Goal: Entertainment & Leisure: Consume media (video, audio)

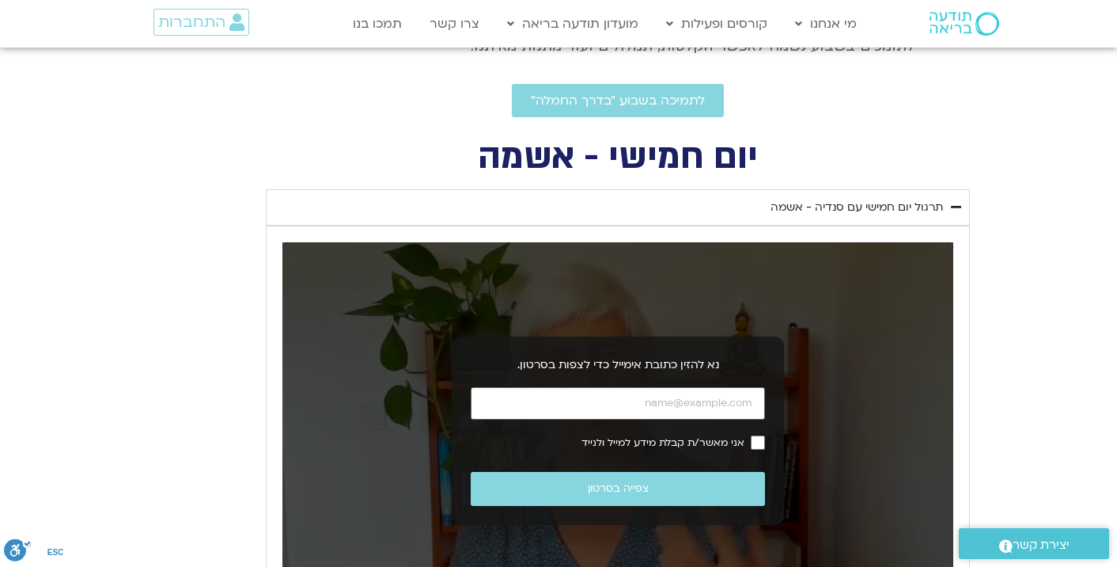
scroll to position [554, 0]
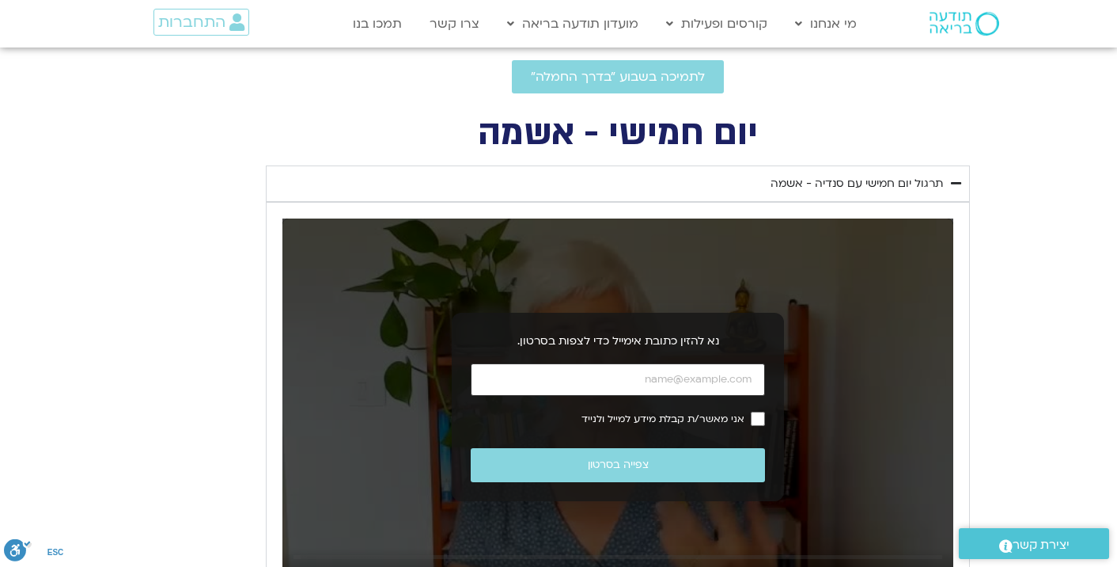
drag, startPoint x: 615, startPoint y: 377, endPoint x: 726, endPoint y: 377, distance: 110.8
click at [726, 377] on input "כתובת אימייל" at bounding box center [618, 379] width 294 height 32
drag, startPoint x: 758, startPoint y: 378, endPoint x: 660, endPoint y: 390, distance: 98.8
click at [679, 396] on form "אני מאשר/ת קבלת מידע למייל ולנייד צפייה בסרטון נא להזין כתובת אימייל תקינה." at bounding box center [618, 422] width 294 height 119
click at [638, 385] on input "כתובת אימייל" at bounding box center [618, 379] width 294 height 32
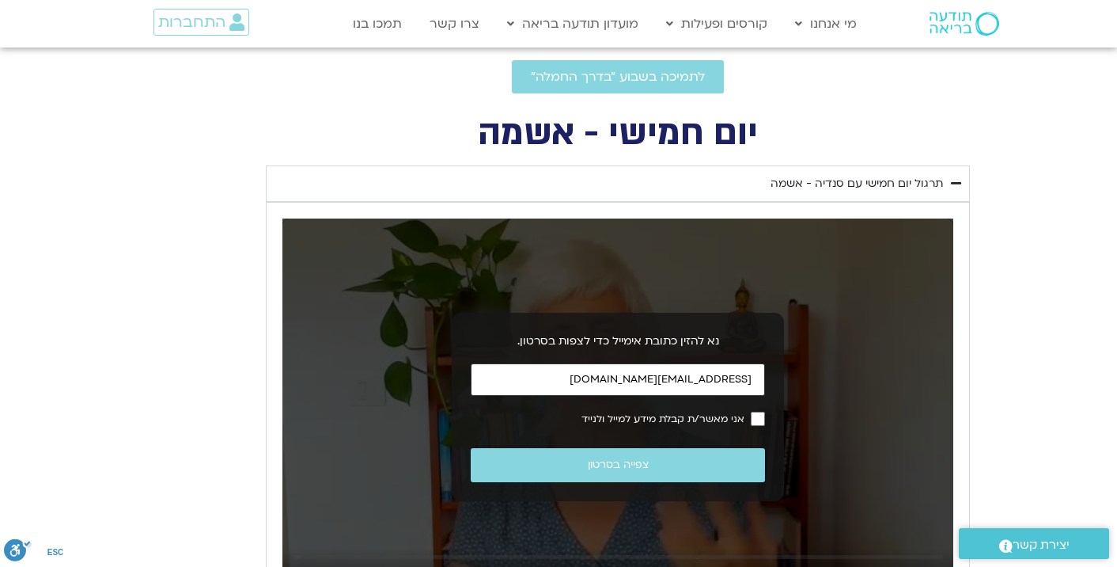
type input "[EMAIL_ADDRESS][DOMAIN_NAME]"
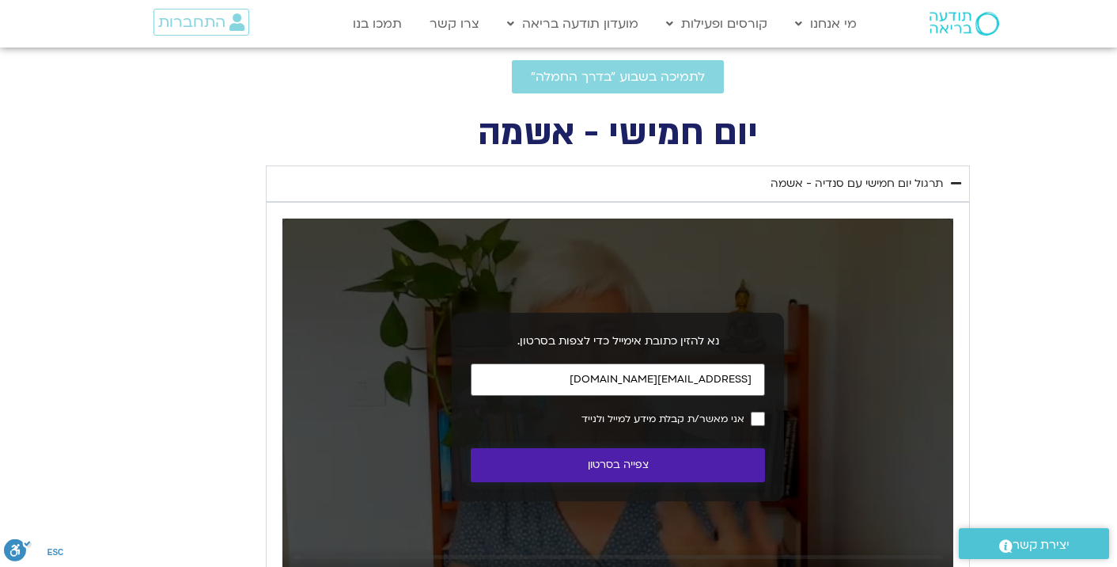
click at [614, 458] on button "צפייה בסרטון" at bounding box center [618, 465] width 294 height 34
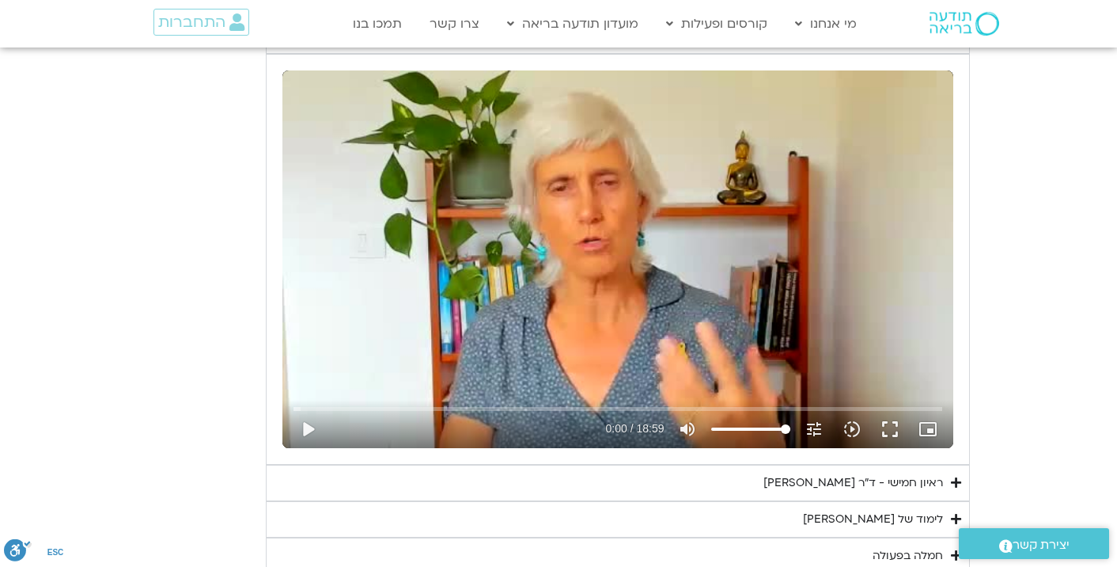
scroll to position [712, 0]
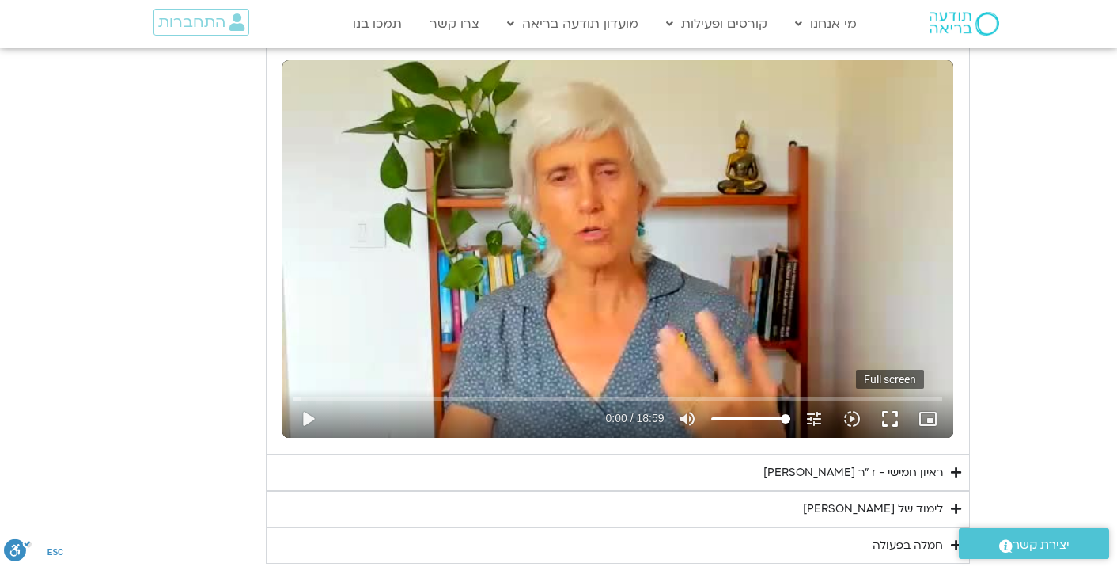
click at [890, 415] on button "fullscreen" at bounding box center [890, 419] width 38 height 38
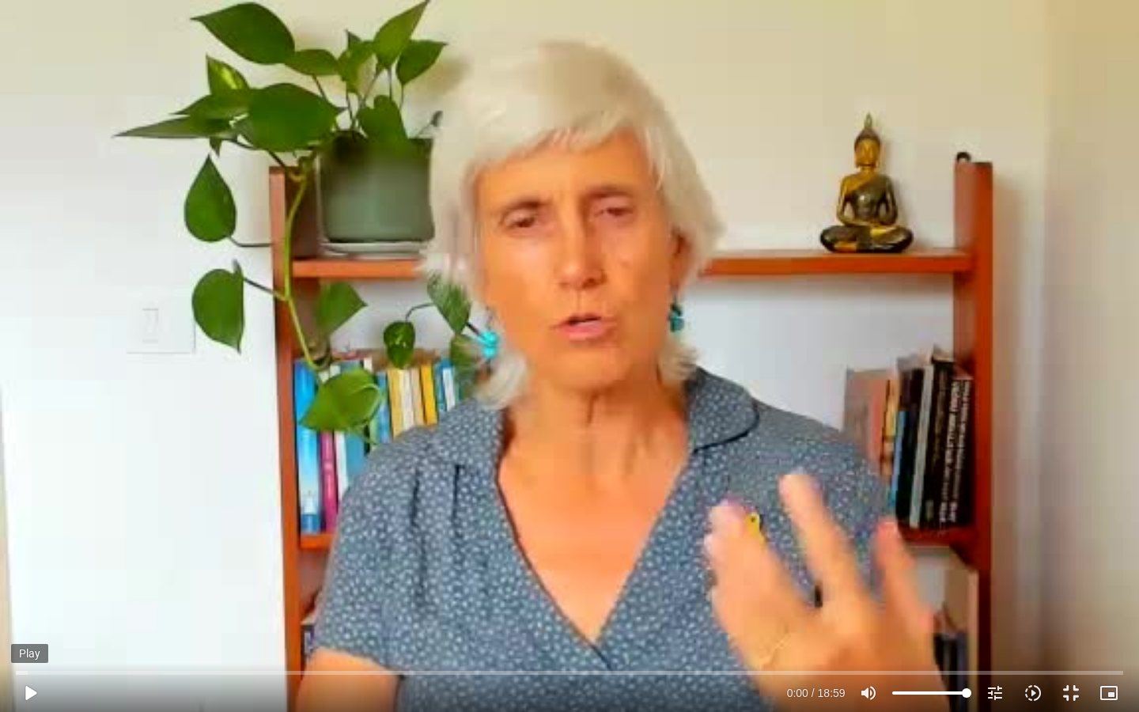
click at [28, 692] on button "play_arrow" at bounding box center [30, 693] width 38 height 38
click at [29, 694] on button "pause" at bounding box center [30, 693] width 38 height 38
click at [30, 691] on button "play_arrow" at bounding box center [30, 693] width 38 height 38
click at [32, 693] on button "pause" at bounding box center [30, 693] width 38 height 38
type input "193.046857"
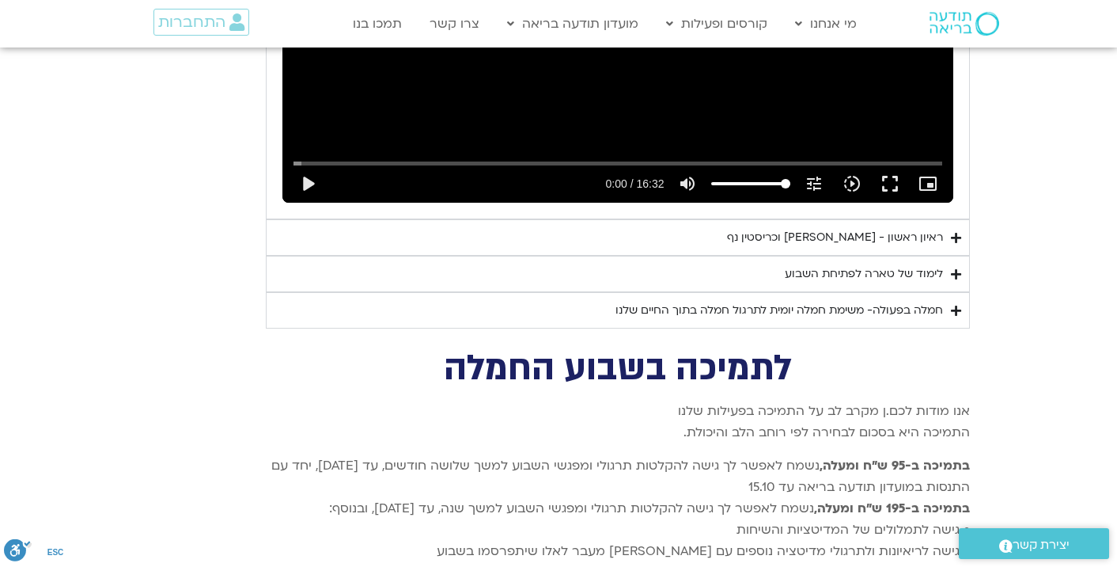
scroll to position [3788, 0]
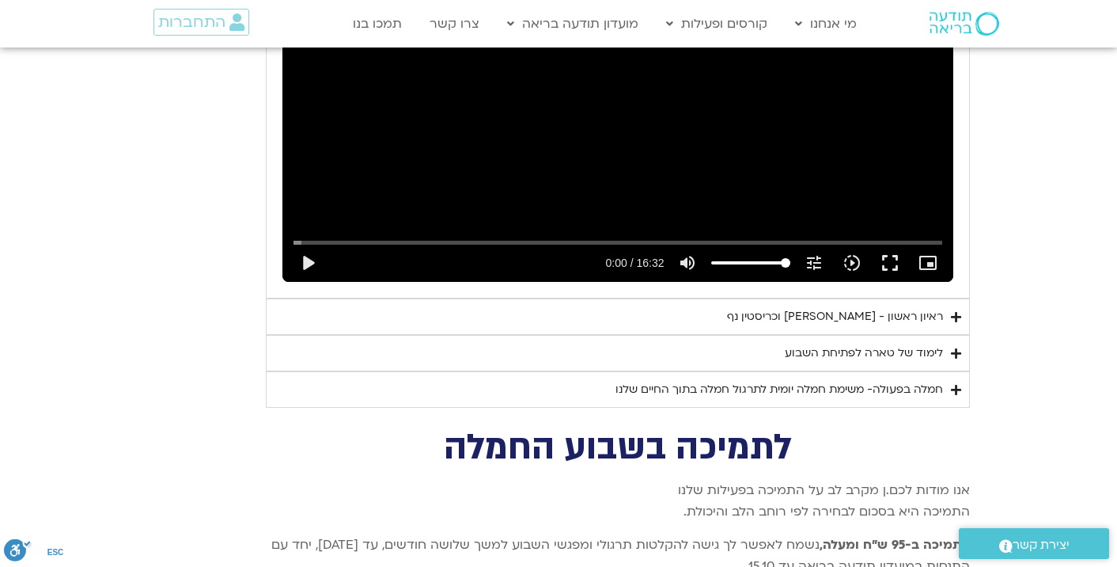
click at [931, 307] on div "ראיון ראשון - [PERSON_NAME] וכריסטין נף" at bounding box center [835, 316] width 216 height 19
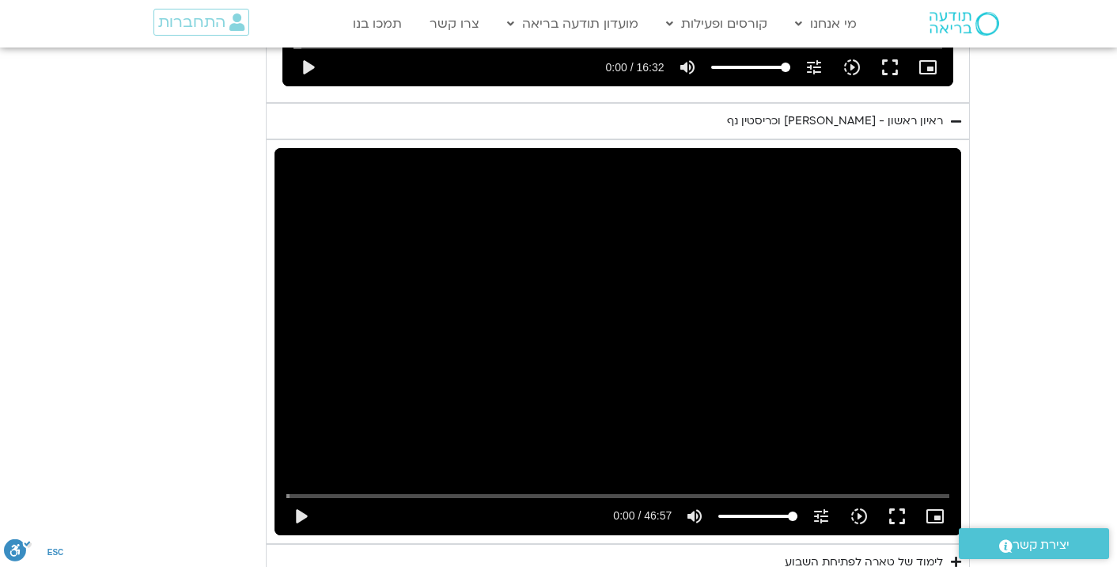
scroll to position [4026, 0]
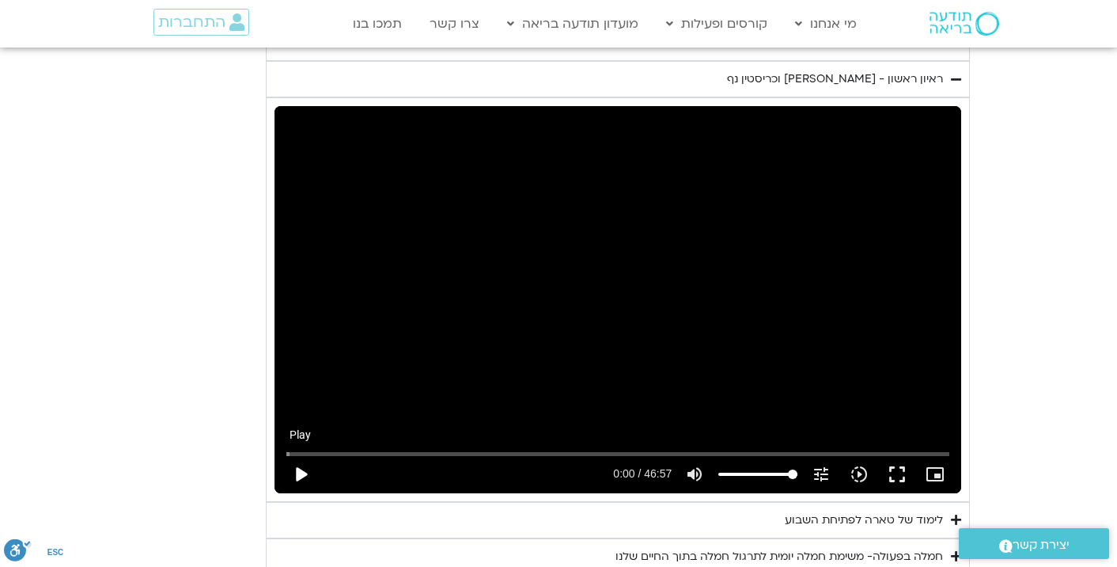
click at [298, 455] on button "play_arrow" at bounding box center [301, 474] width 38 height 38
type input "4.62382"
click at [938, 464] on icon "picture_in_picture_alt" at bounding box center [935, 473] width 19 height 19
click at [896, 455] on button "fullscreen" at bounding box center [897, 474] width 38 height 38
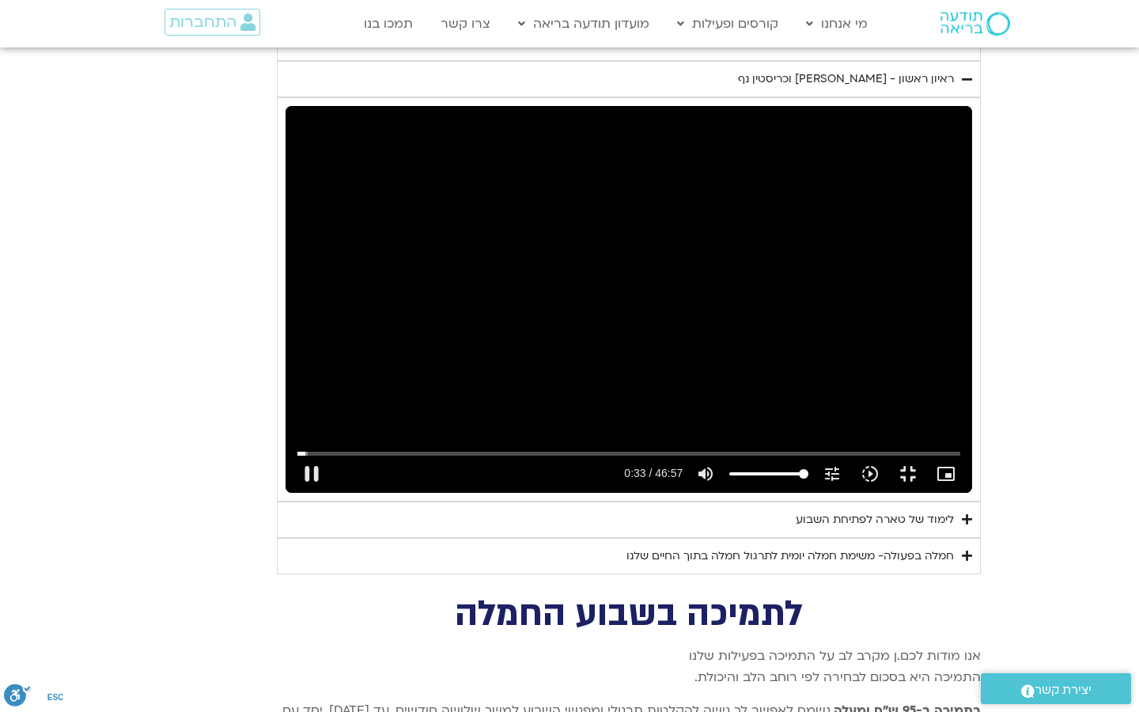
type input "33.316926"
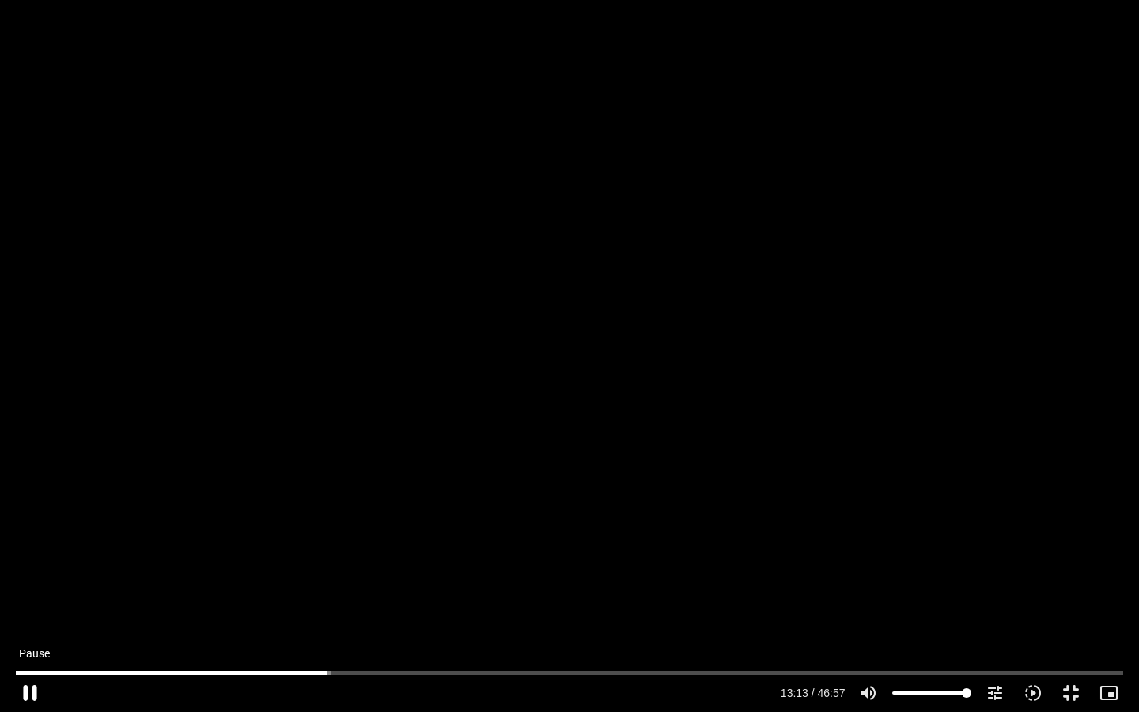
click at [29, 689] on button "pause" at bounding box center [30, 693] width 38 height 38
click at [31, 696] on button "play_arrow" at bounding box center [30, 693] width 38 height 38
click at [31, 694] on button "pause" at bounding box center [30, 693] width 38 height 38
click at [31, 695] on button "play_arrow" at bounding box center [30, 693] width 38 height 38
click at [35, 692] on button "pause" at bounding box center [30, 693] width 38 height 38
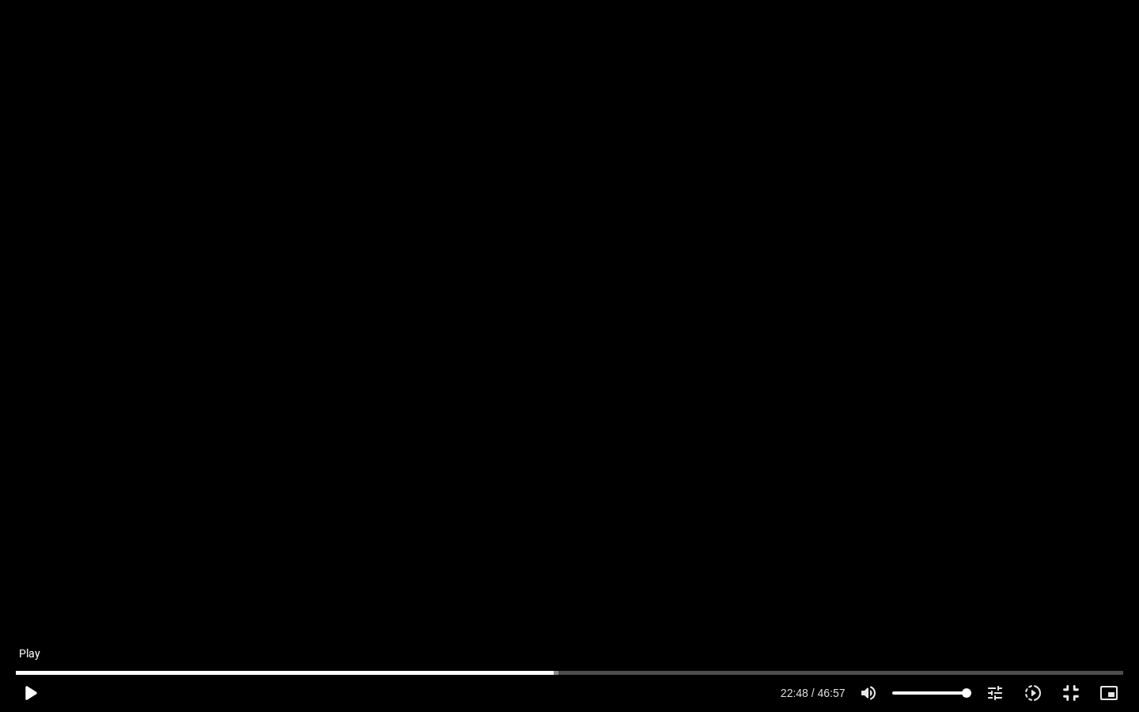
click at [32, 695] on button "play_arrow" at bounding box center [30, 693] width 38 height 38
click at [28, 693] on button "pause" at bounding box center [30, 693] width 38 height 38
click at [32, 692] on button "play_arrow" at bounding box center [30, 693] width 38 height 38
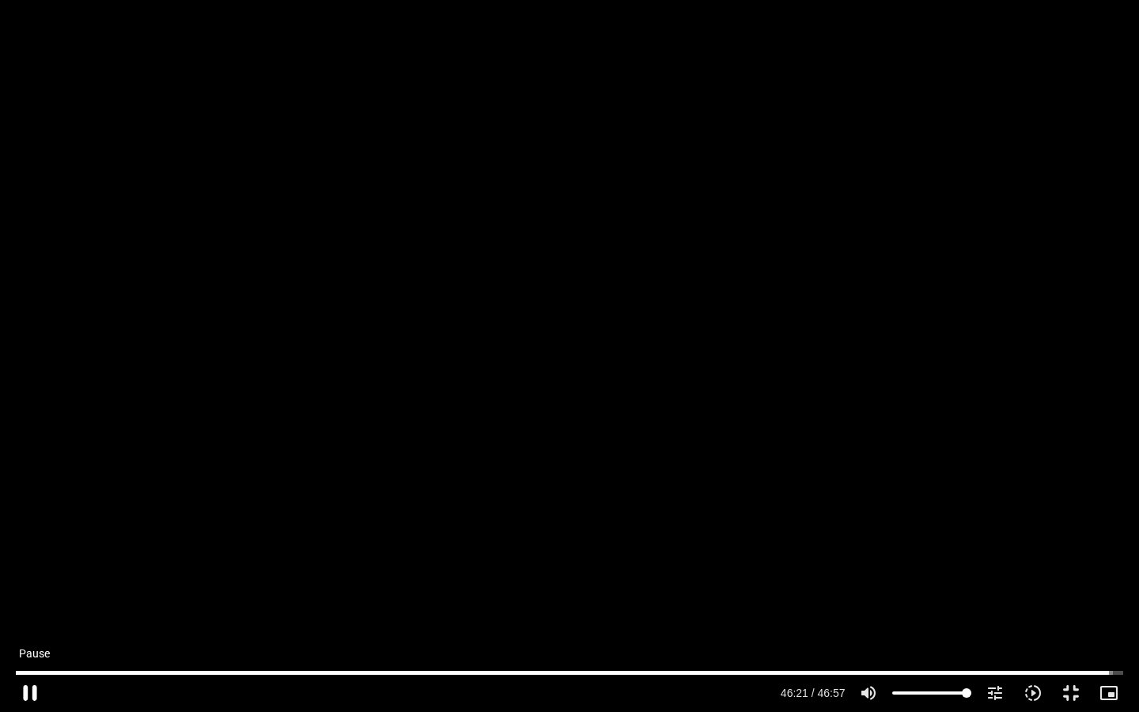
click at [32, 692] on button "pause" at bounding box center [30, 693] width 38 height 38
type input "2781.994503"
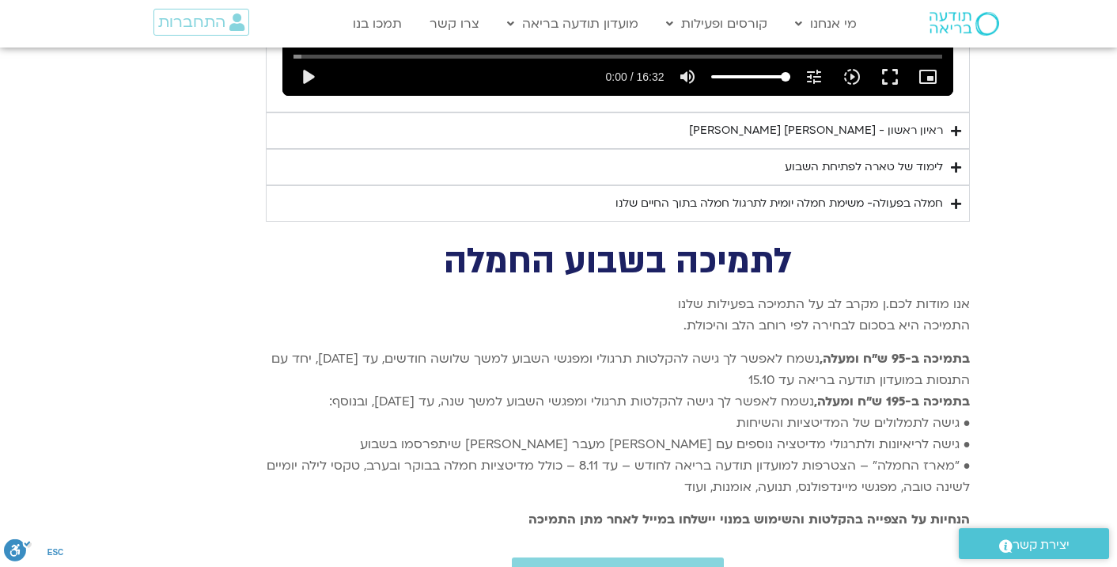
scroll to position [3947, 0]
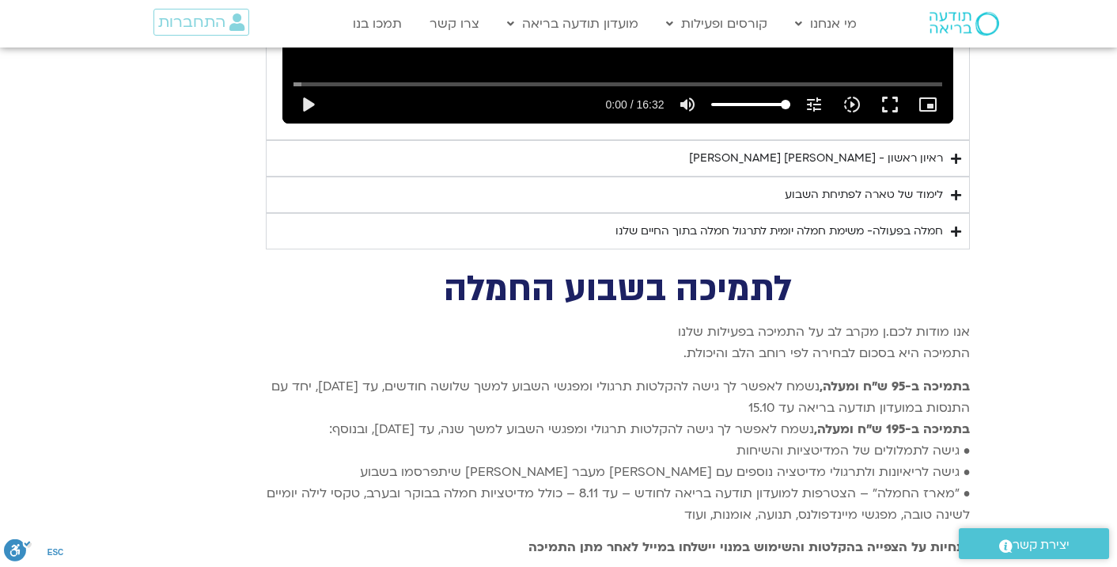
click at [838, 185] on div "לימוד של טארה לפתיחת השבוע" at bounding box center [864, 194] width 158 height 19
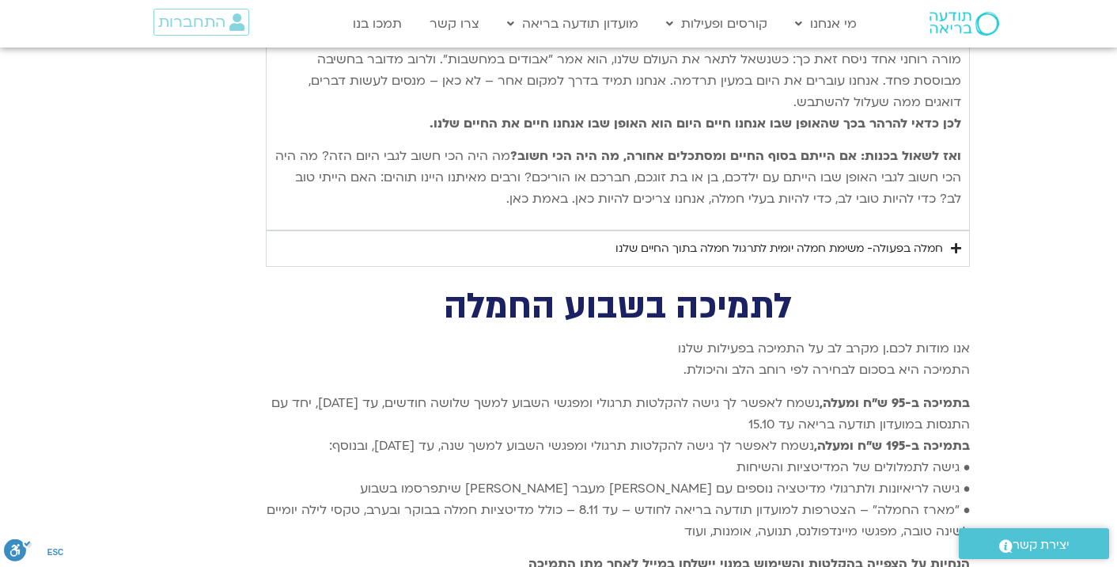
scroll to position [4342, 0]
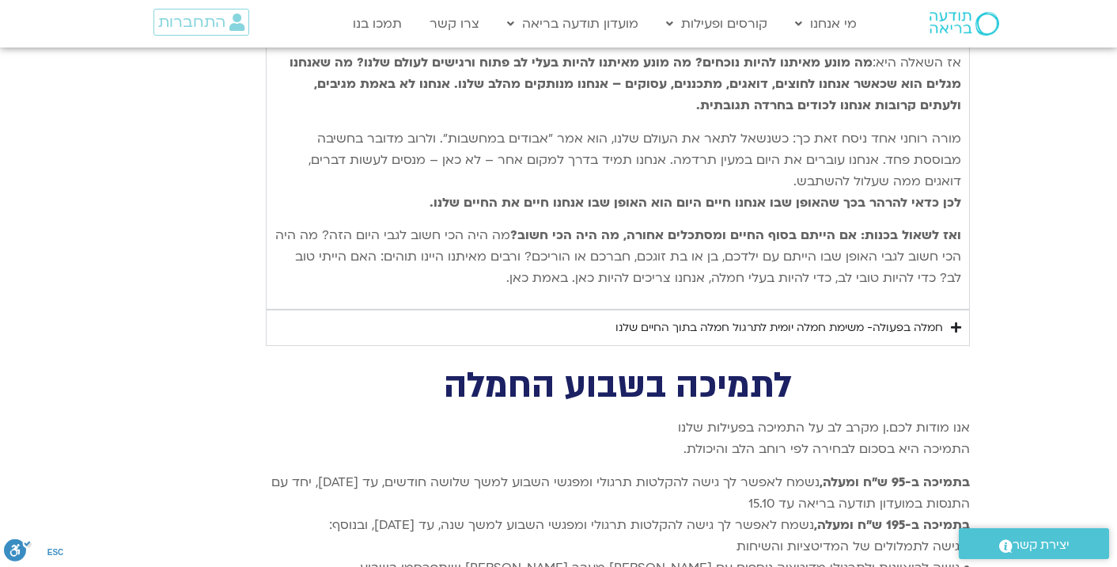
click at [790, 318] on div "חמלה בפעולה- משימת חמלה יומית לתרגול חמלה בתוך החיים שלנו" at bounding box center [780, 327] width 328 height 19
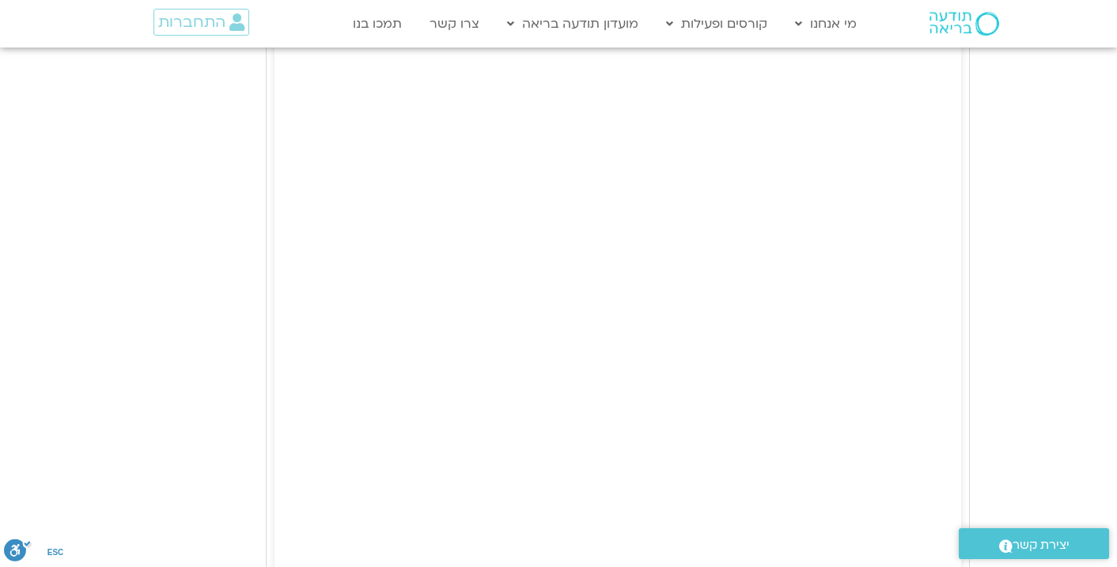
scroll to position [4817, 0]
